Goal: Task Accomplishment & Management: Use online tool/utility

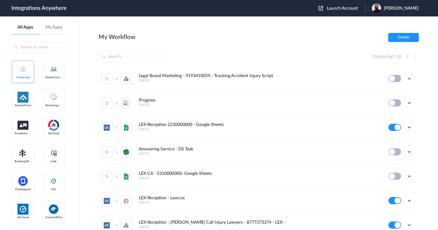
scroll to position [102, 0]
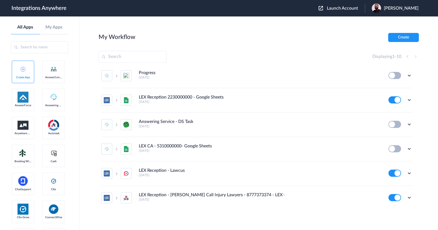
click at [353, 10] on span "Launch Account" at bounding box center [342, 8] width 31 height 4
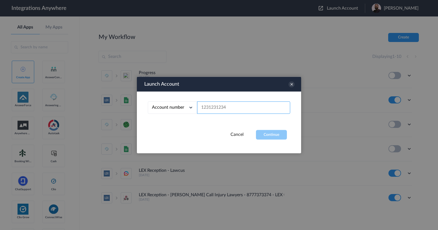
click at [247, 107] on input "text" at bounding box center [243, 107] width 93 height 12
paste input "8667996998"
type input "8667996998"
click at [263, 136] on button "Continue" at bounding box center [271, 135] width 31 height 10
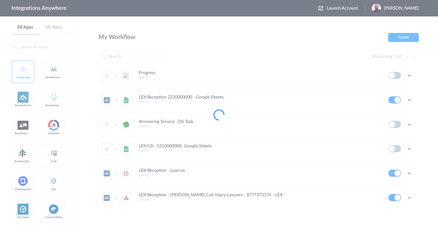
scroll to position [0, 0]
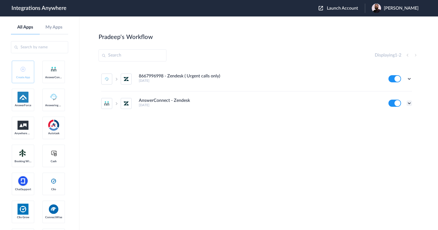
click at [410, 102] on icon at bounding box center [409, 102] width 5 height 5
click at [402, 113] on li "Edit" at bounding box center [395, 116] width 36 height 10
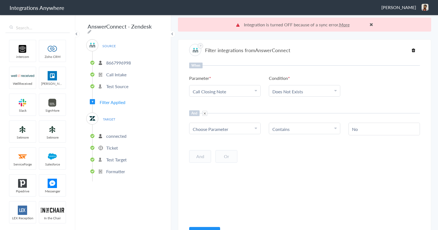
click at [314, 50] on div "Filter integrations from AnswerConnect" at bounding box center [304, 50] width 231 height 12
click at [120, 133] on p "connected" at bounding box center [116, 136] width 20 height 6
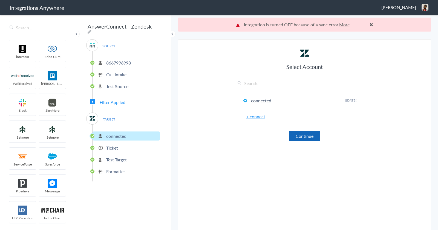
click at [311, 135] on button "Continue" at bounding box center [304, 135] width 31 height 11
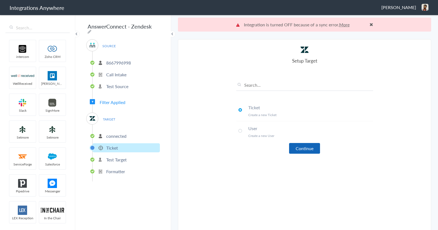
click at [304, 147] on button "Continue" at bounding box center [304, 148] width 31 height 11
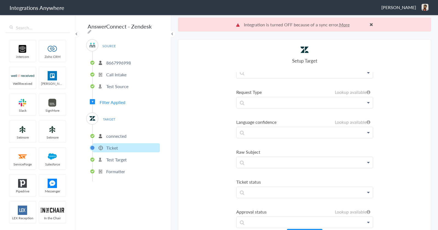
scroll to position [14, 0]
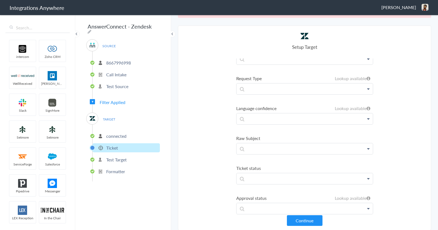
click at [304, 220] on button "Continue" at bounding box center [305, 220] width 36 height 11
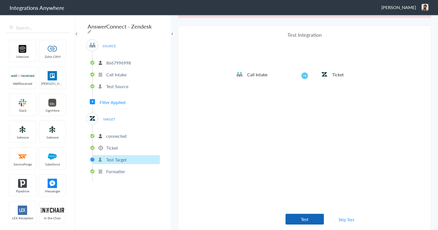
click at [303, 218] on button "Test" at bounding box center [305, 218] width 38 height 11
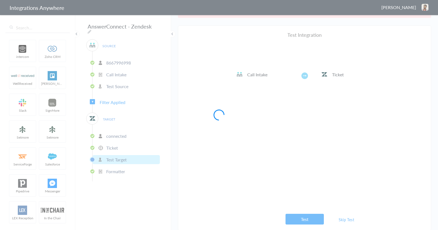
scroll to position [0, 0]
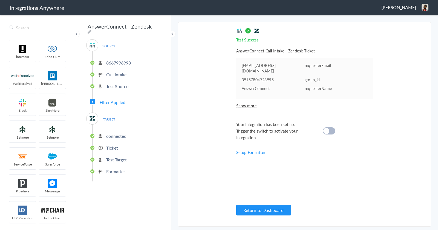
click at [328, 131] on cite at bounding box center [327, 131] width 6 height 6
click at [296, 177] on div "Test Success Invalid data for email AnswerConnect Call Intake - Zendesk Ticket …" at bounding box center [304, 124] width 137 height 193
click at [120, 99] on span "Filter Applied" at bounding box center [113, 102] width 26 height 6
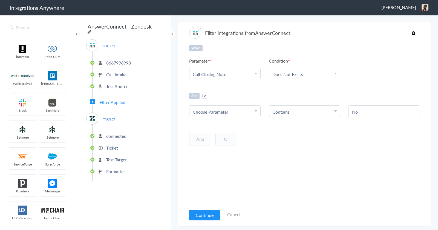
click at [92, 29] on icon at bounding box center [90, 31] width 4 height 4
type input "AnswerConnect - Zendesk"
drag, startPoint x: 147, startPoint y: 27, endPoint x: 151, endPoint y: 28, distance: 4.3
click at [151, 27] on div "AnswerConnect - Zendesk SOURCE 8667996998 Call Intake Test Source Filter Applie…" at bounding box center [123, 121] width 96 height 215
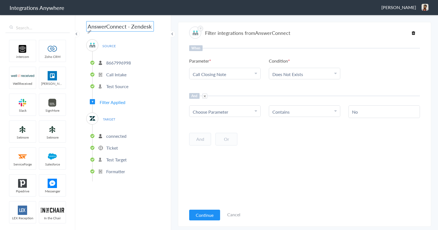
click at [144, 96] on div "SOURCE 8667996998 Call Intake Test Source Filter Applied TARGET connected Ticke…" at bounding box center [123, 110] width 74 height 142
click at [322, 142] on div "And Or Add Filter" at bounding box center [304, 139] width 231 height 14
click at [256, 109] on icon at bounding box center [256, 111] width 2 height 4
